Goal: Task Accomplishment & Management: Manage account settings

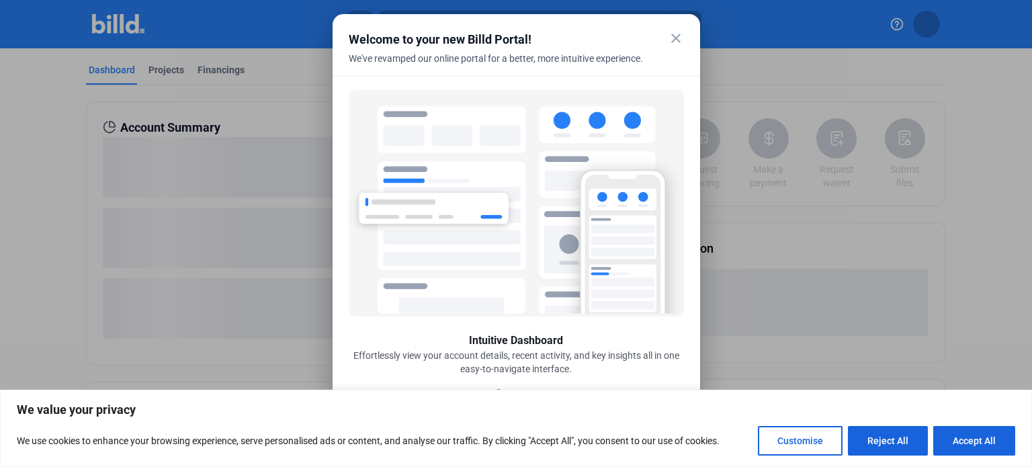
scroll to position [5, 0]
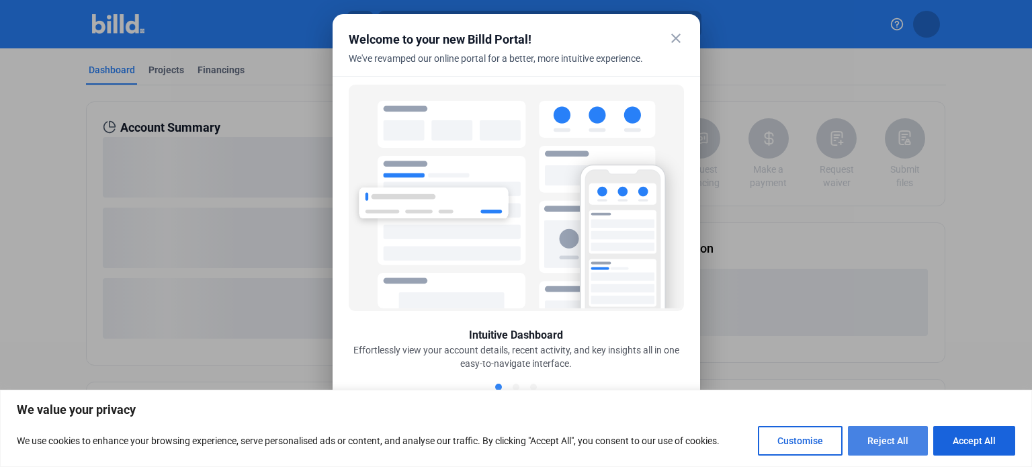
click at [893, 437] on button "Reject All" at bounding box center [888, 441] width 80 height 30
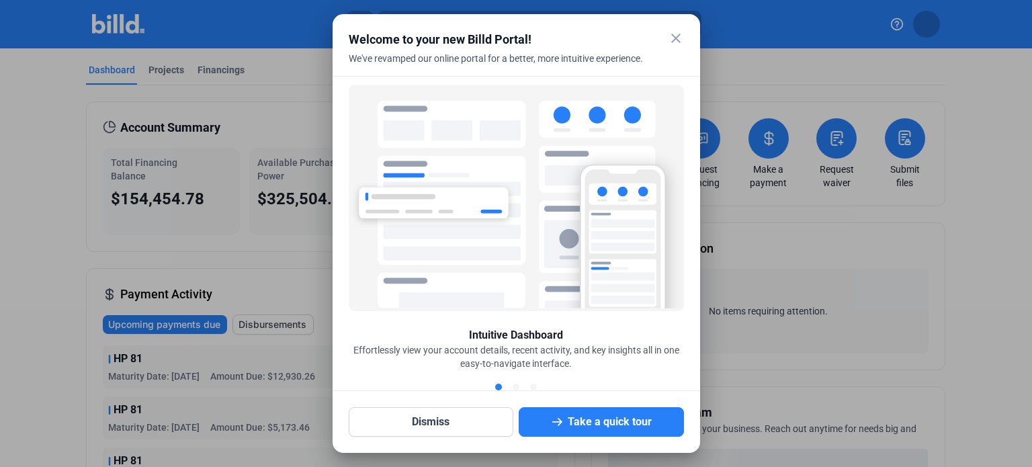
click at [674, 39] on mat-icon "close" at bounding box center [676, 38] width 16 height 16
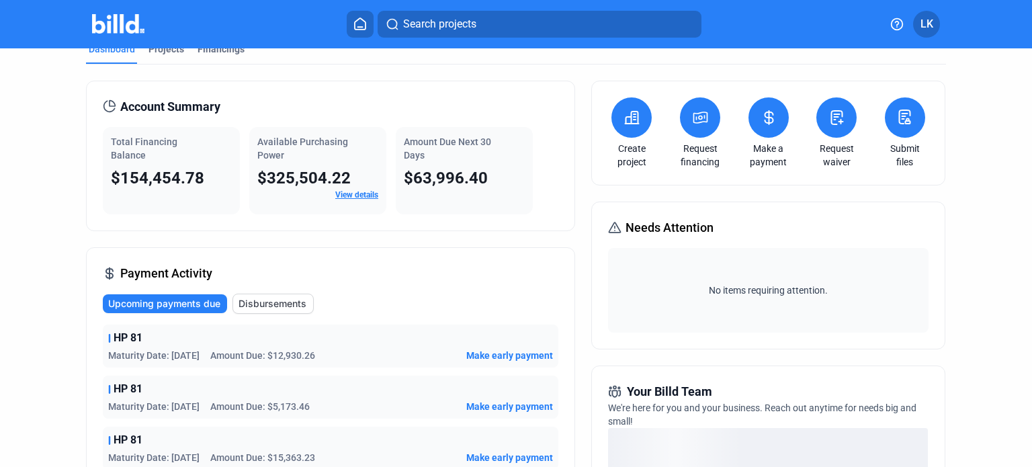
scroll to position [0, 0]
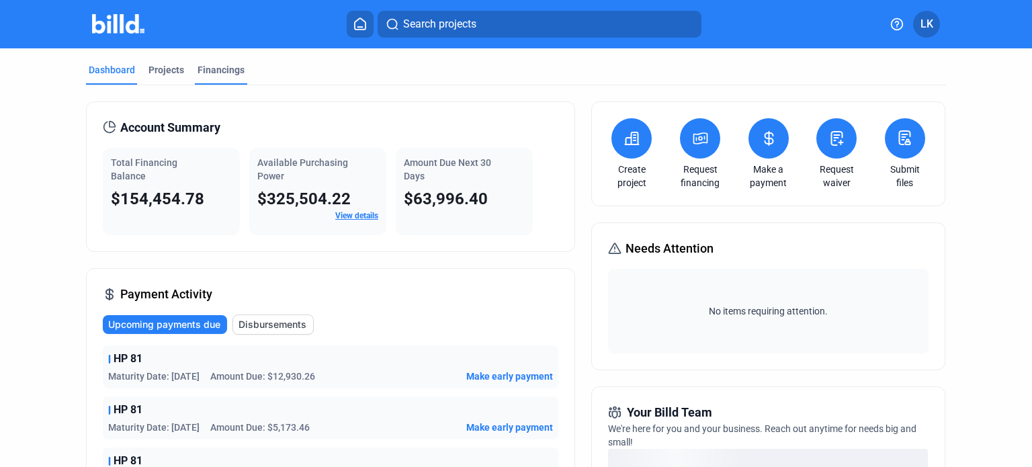
click at [226, 72] on div "Financings" at bounding box center [220, 69] width 47 height 13
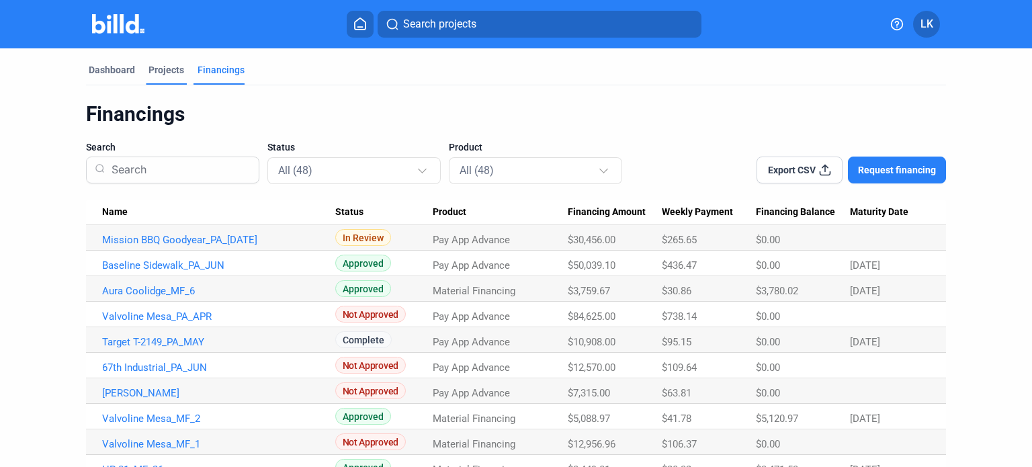
click at [173, 72] on div "Projects" at bounding box center [166, 69] width 36 height 13
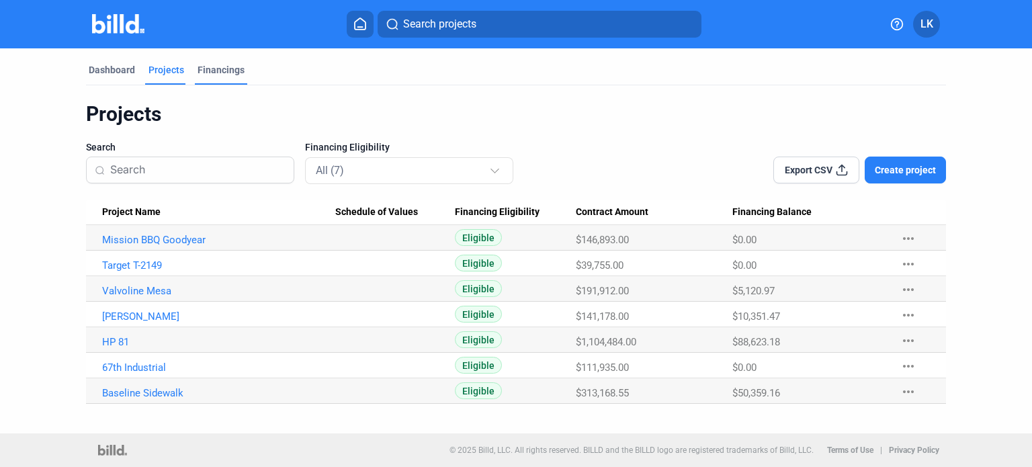
click at [220, 75] on div "Financings" at bounding box center [220, 69] width 47 height 13
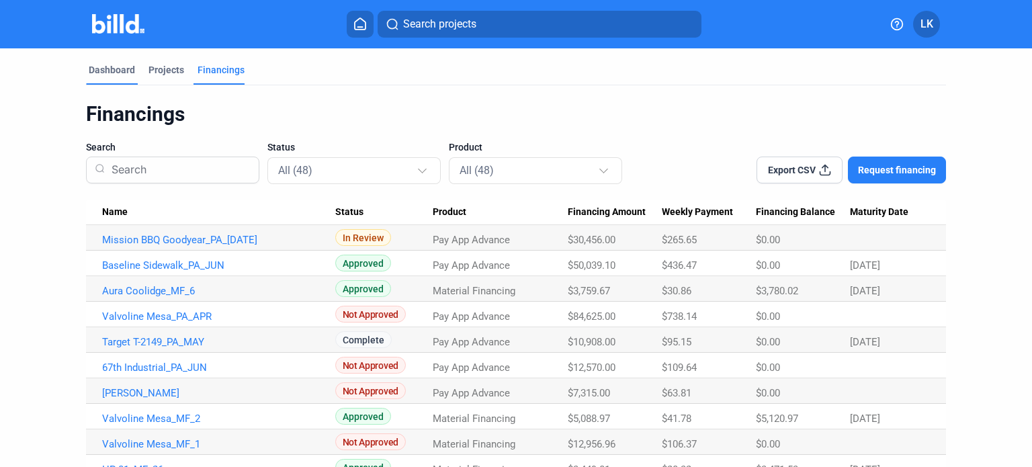
click at [113, 69] on div "Dashboard" at bounding box center [112, 69] width 46 height 13
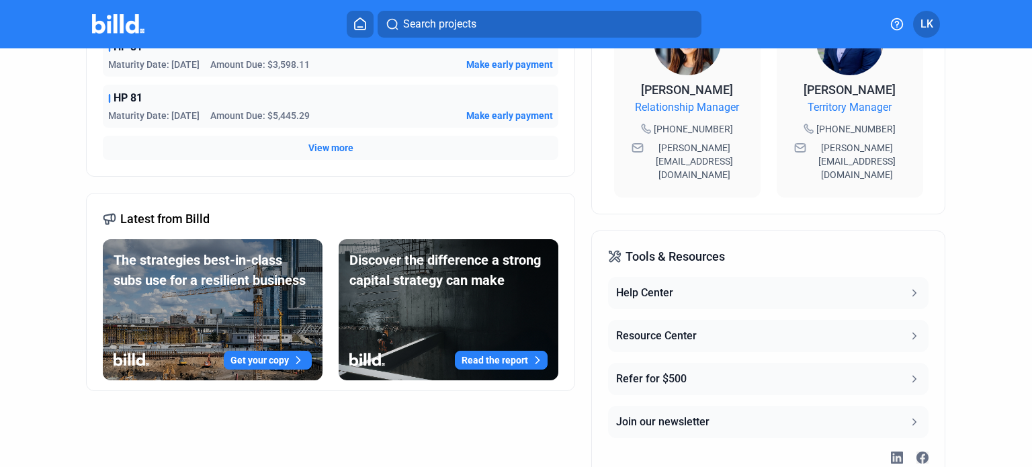
scroll to position [435, 0]
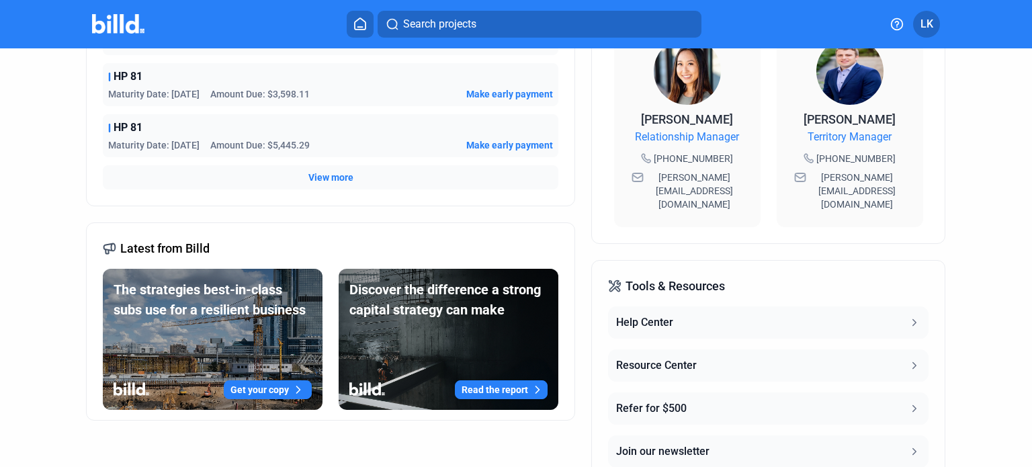
click at [908, 359] on icon at bounding box center [914, 365] width 12 height 12
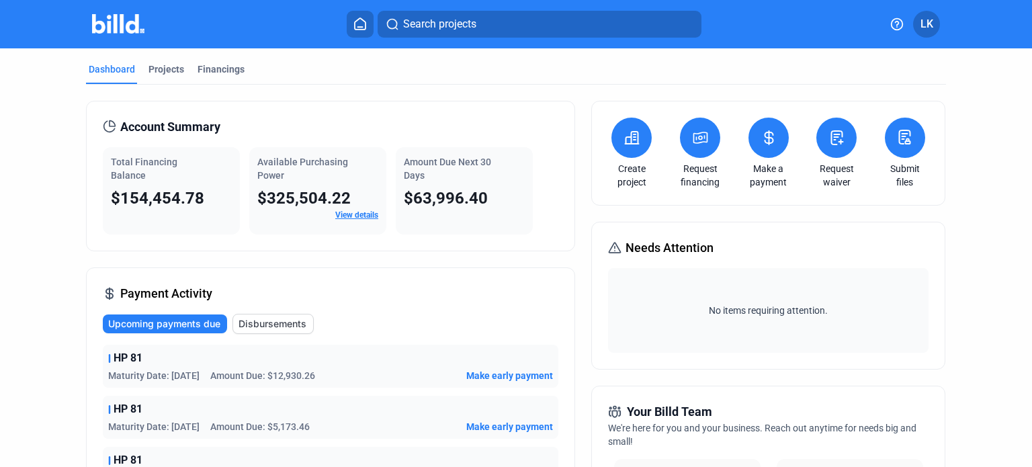
scroll to position [0, 0]
click at [197, 66] on div "Financings" at bounding box center [220, 69] width 47 height 13
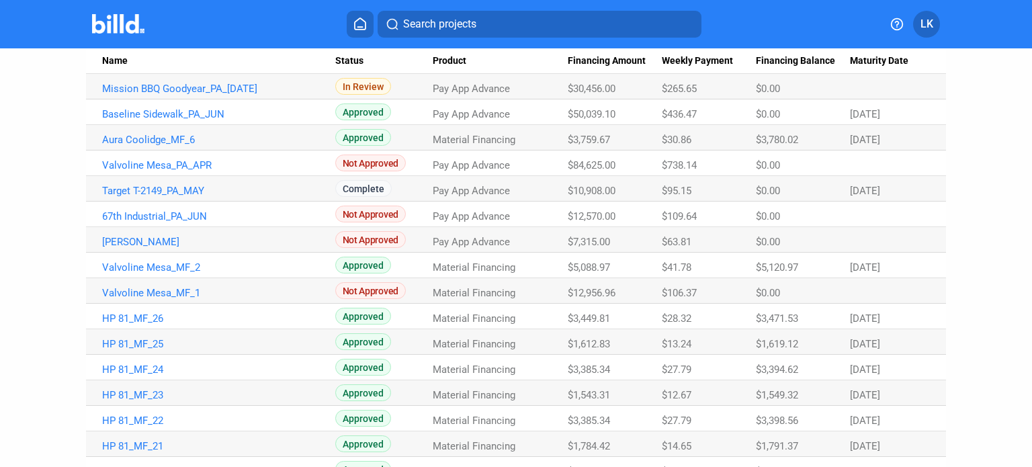
scroll to position [107, 0]
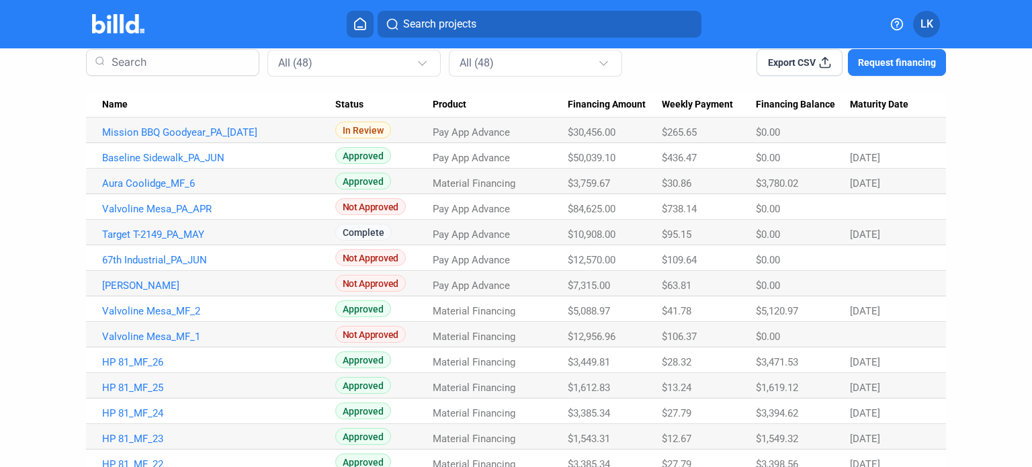
click at [814, 58] on button "Export CSV" at bounding box center [799, 62] width 86 height 27
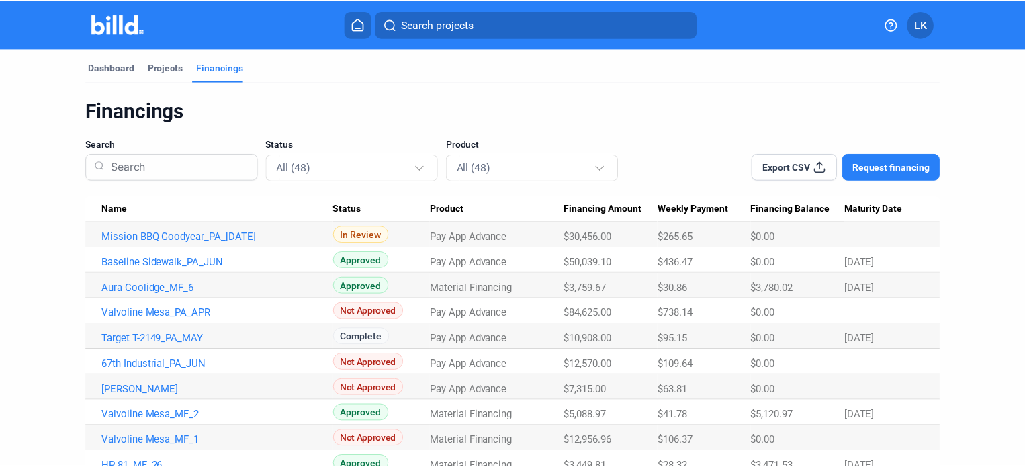
scroll to position [0, 0]
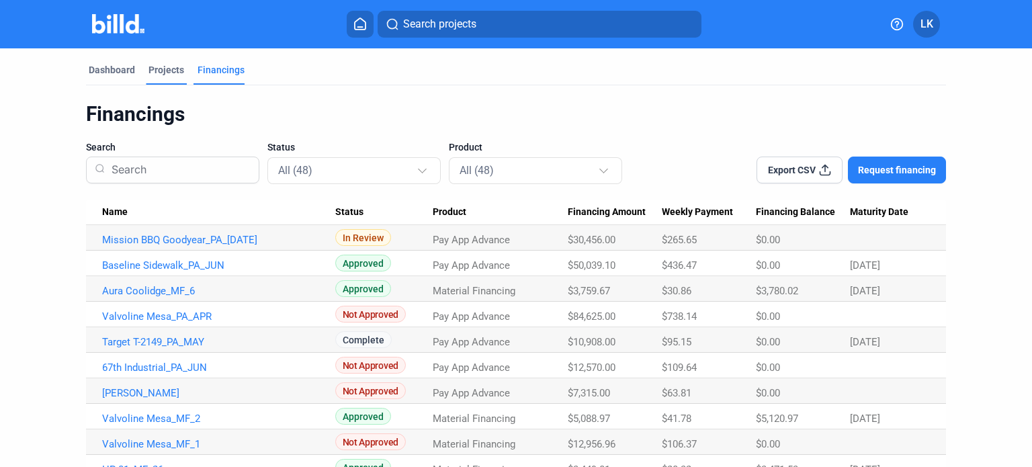
click at [162, 73] on div "Projects" at bounding box center [166, 69] width 36 height 13
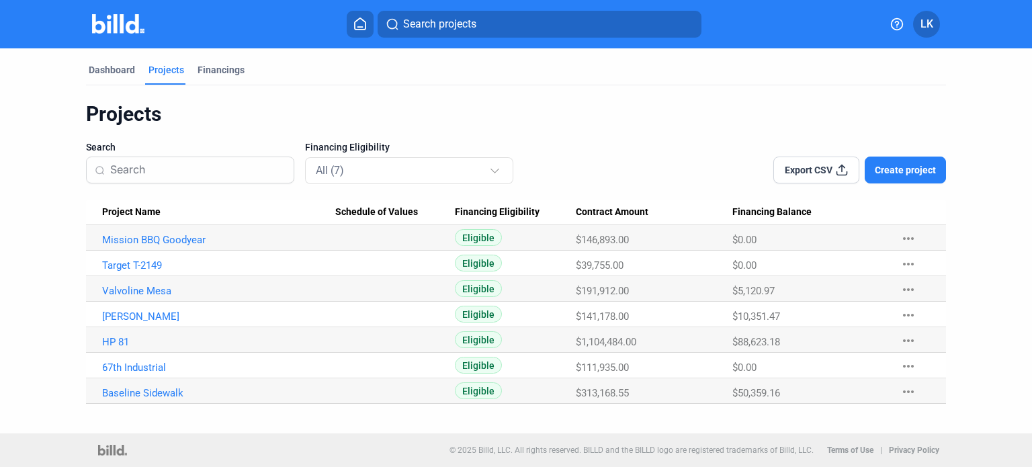
click at [835, 169] on icon at bounding box center [841, 169] width 13 height 13
click at [920, 24] on span "LK" at bounding box center [926, 24] width 13 height 16
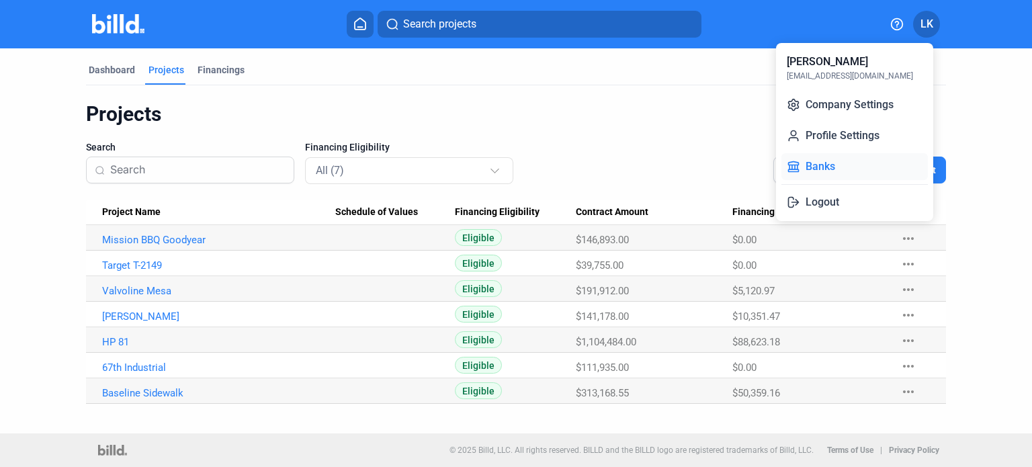
click at [815, 171] on button "Banks" at bounding box center [854, 166] width 146 height 27
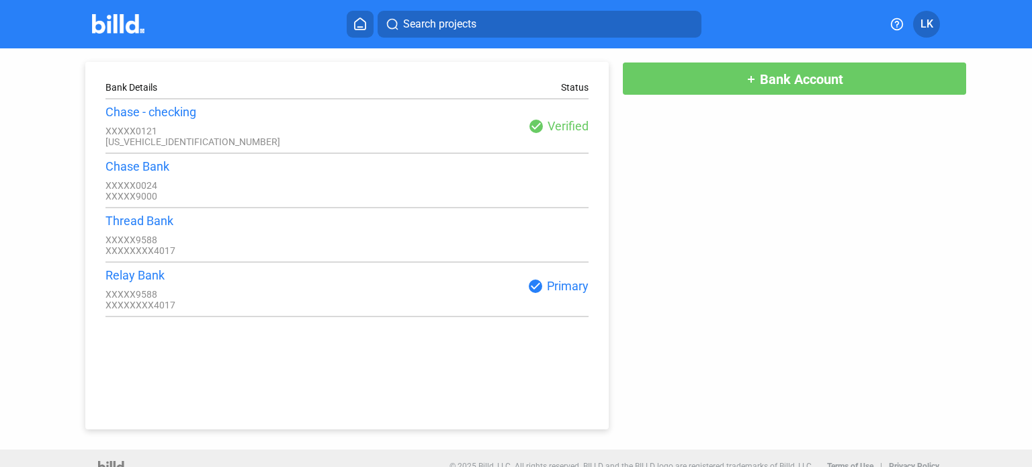
click at [935, 23] on button "LK" at bounding box center [926, 24] width 27 height 27
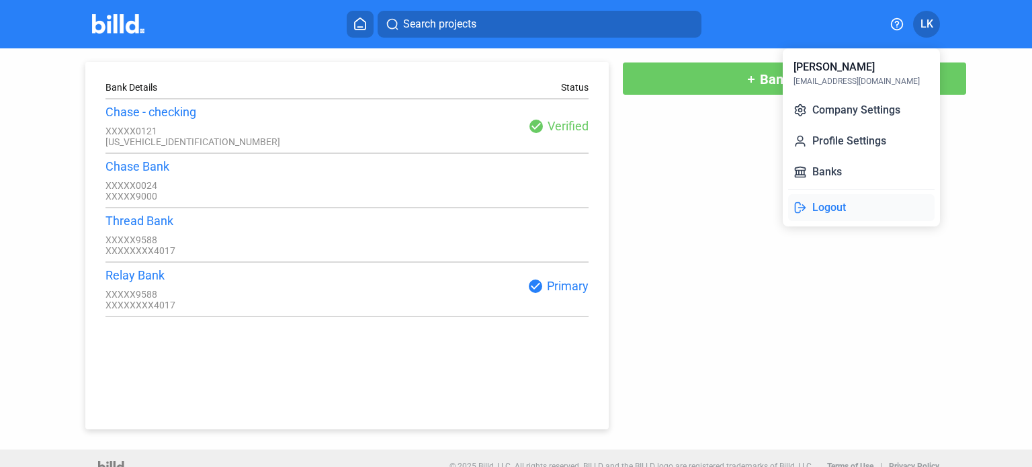
click at [825, 204] on button "Logout" at bounding box center [861, 207] width 146 height 27
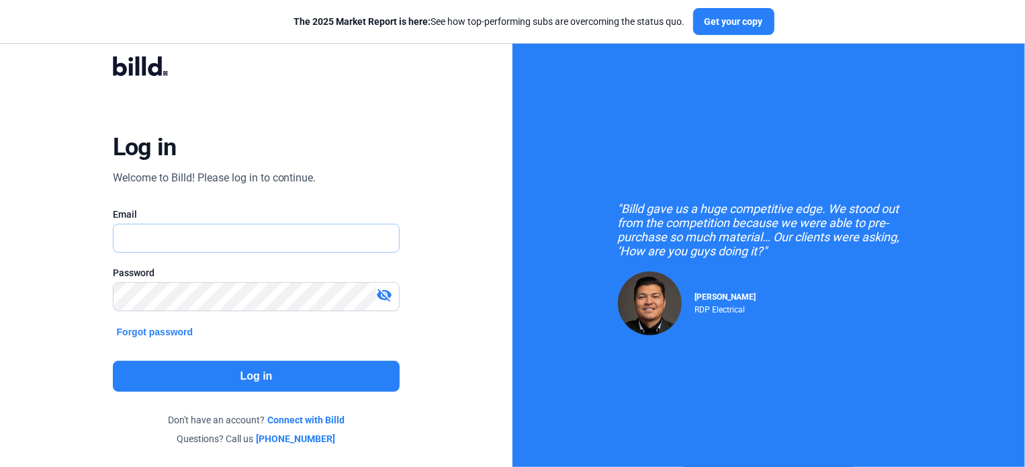
type input "[EMAIL_ADDRESS][DOMAIN_NAME]"
